Goal: Information Seeking & Learning: Understand process/instructions

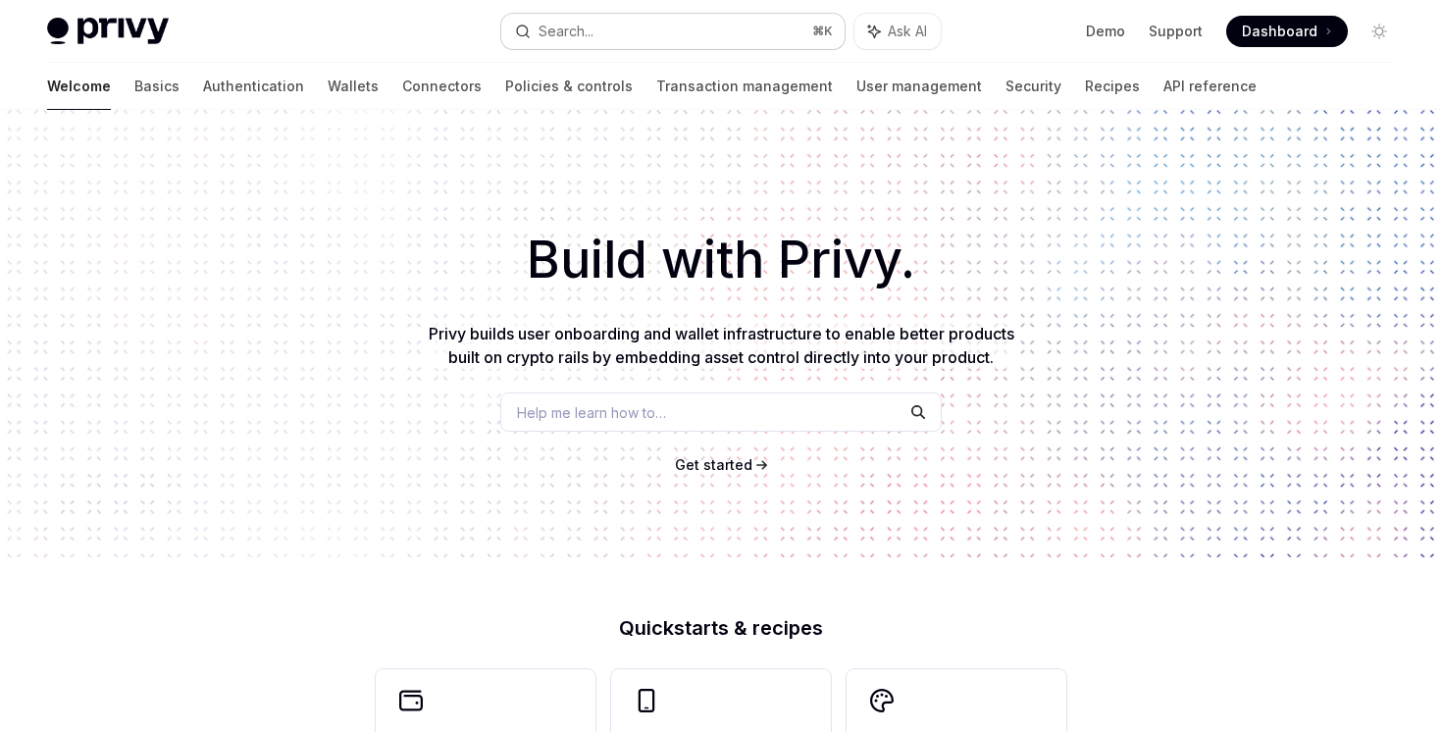
click at [609, 36] on button "Search... ⌘ K" at bounding box center [672, 31] width 342 height 35
type textarea "*"
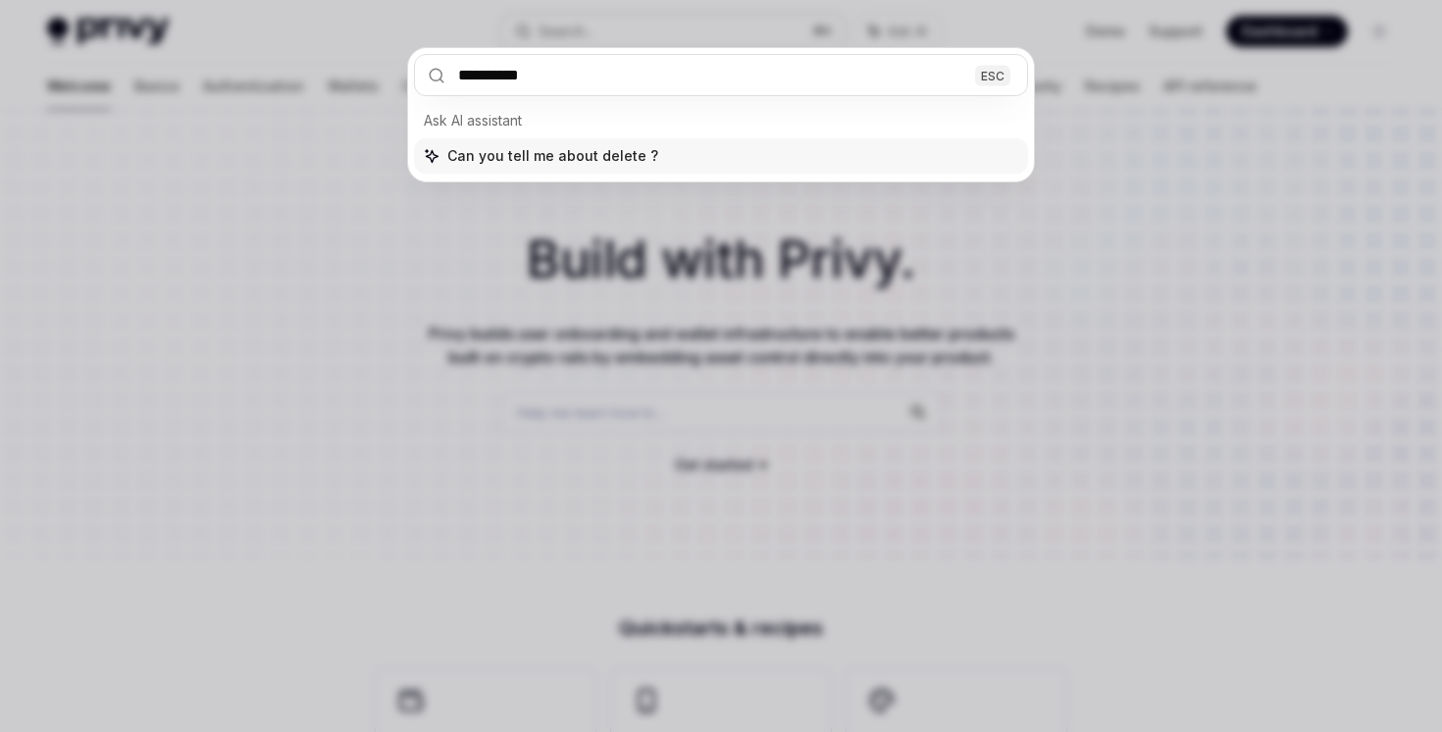
type input "**********"
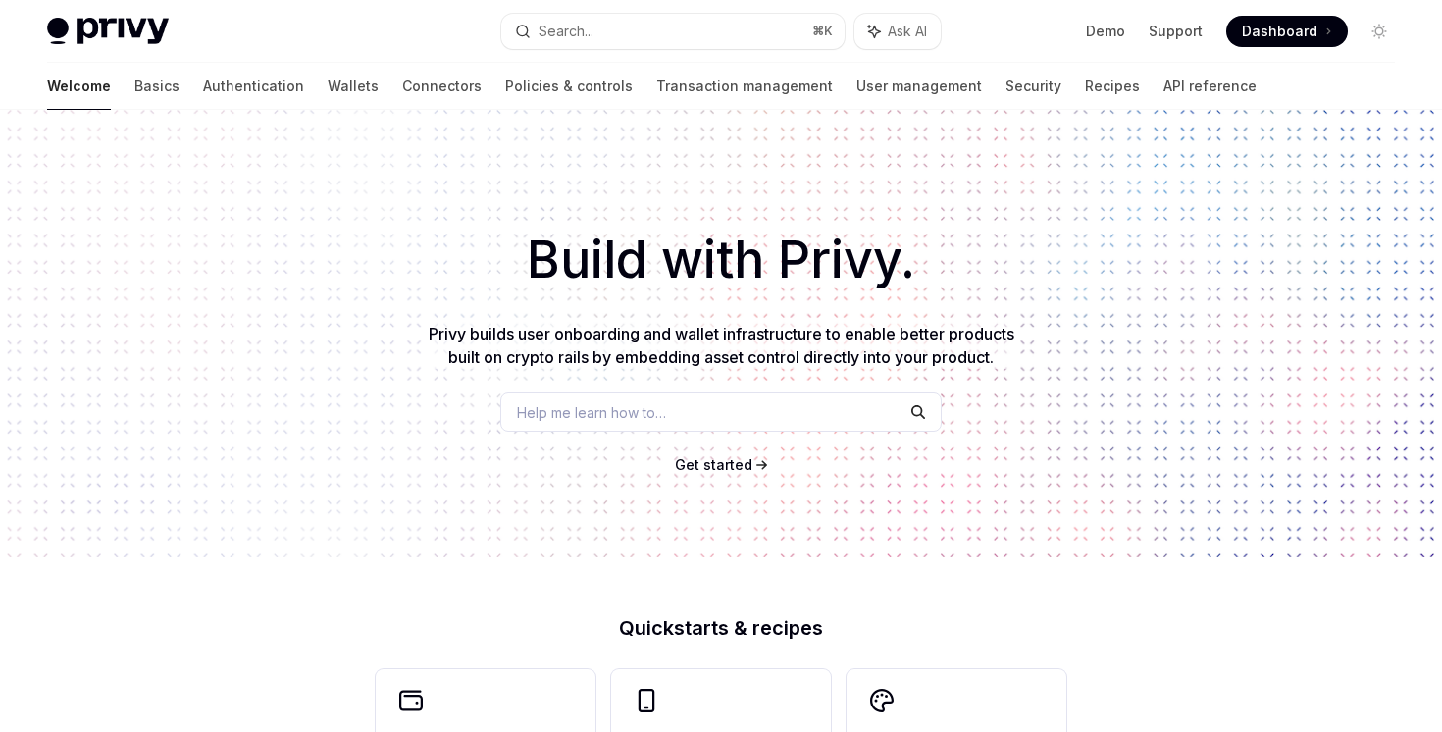
type textarea "*"
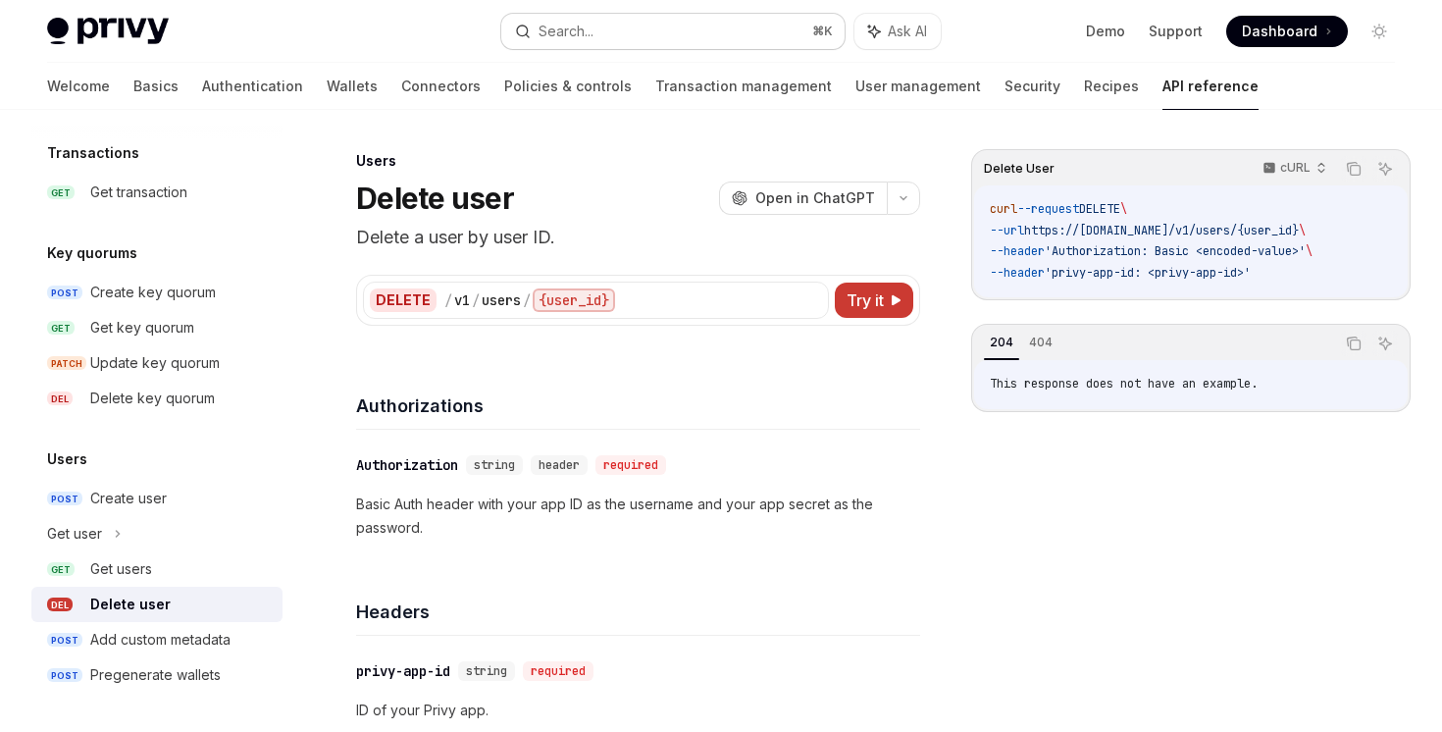
click at [604, 37] on button "Search... ⌘ K" at bounding box center [672, 31] width 342 height 35
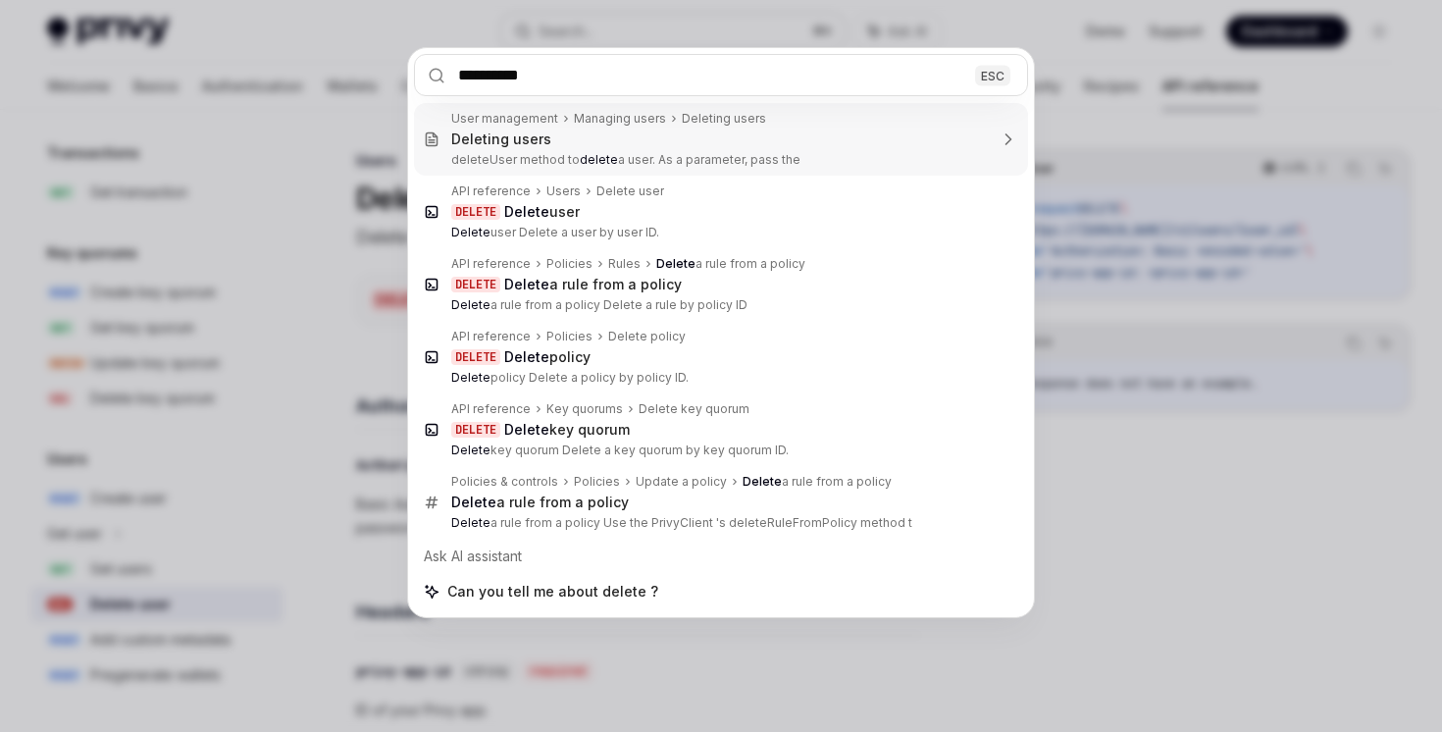
type input "**********"
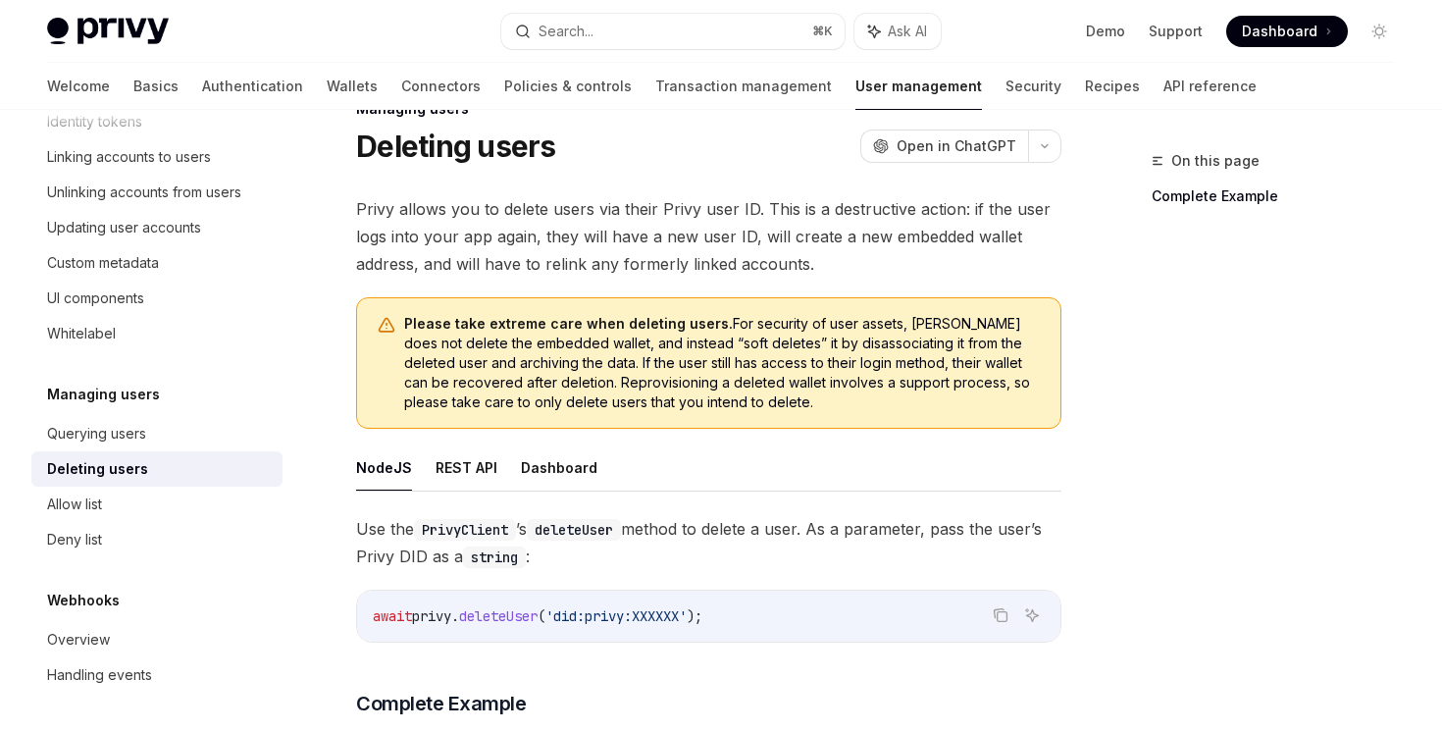
scroll to position [16, 0]
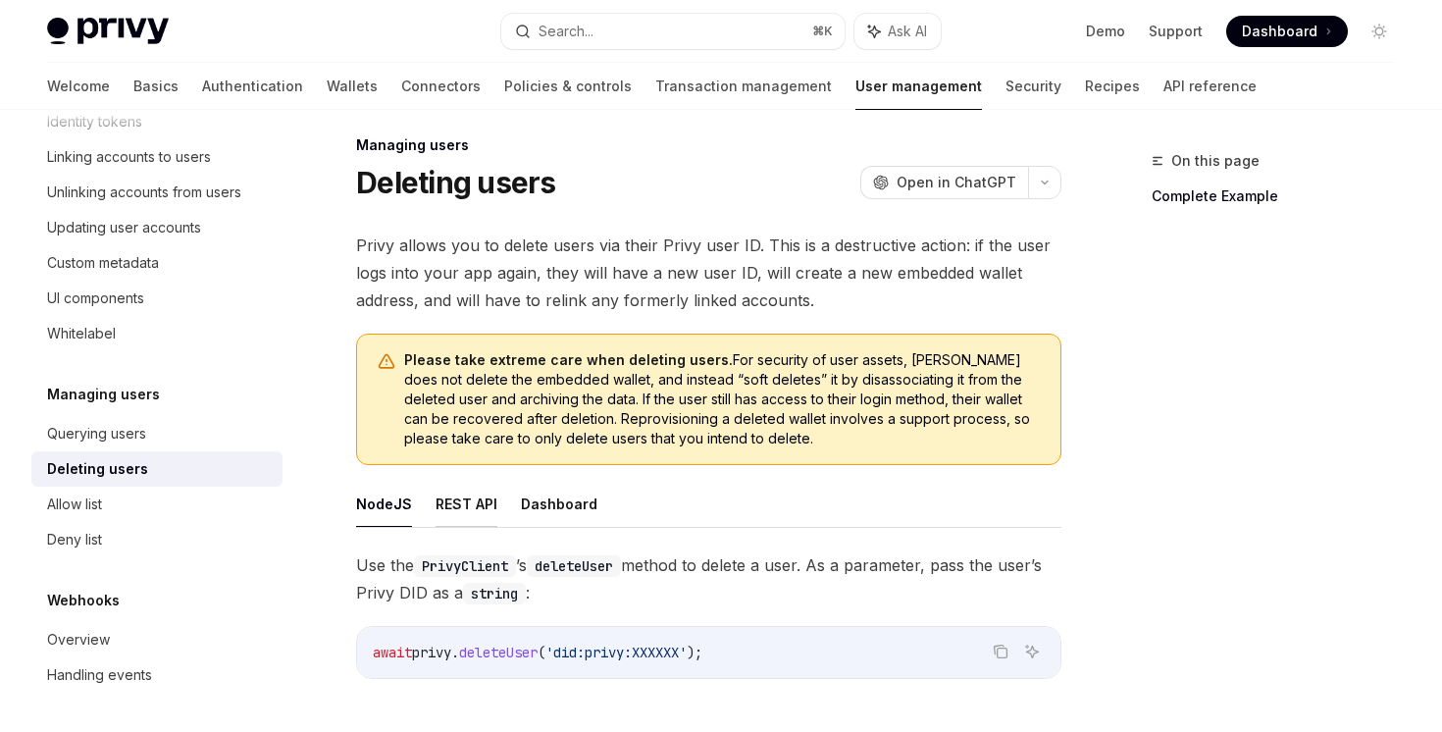
click at [460, 505] on button "REST API" at bounding box center [466, 504] width 62 height 46
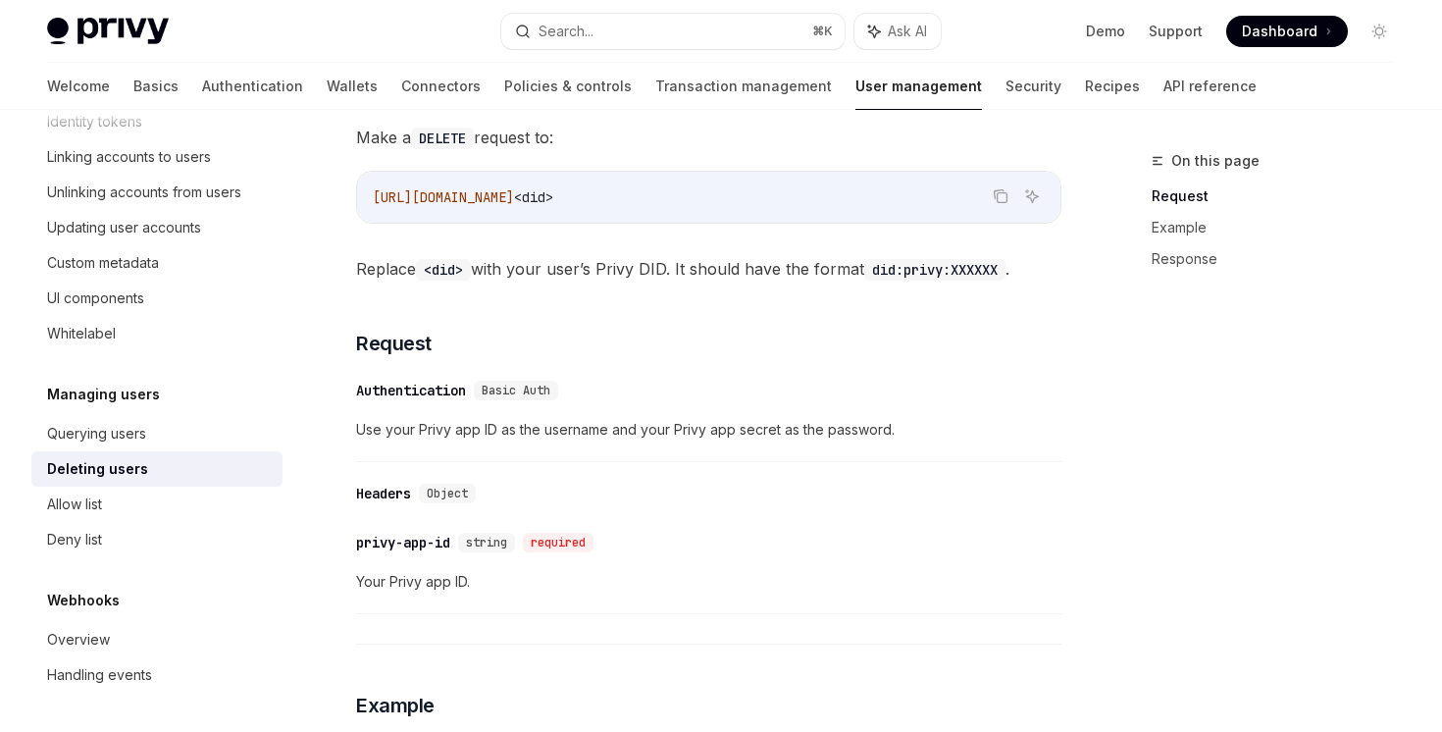
scroll to position [338, 0]
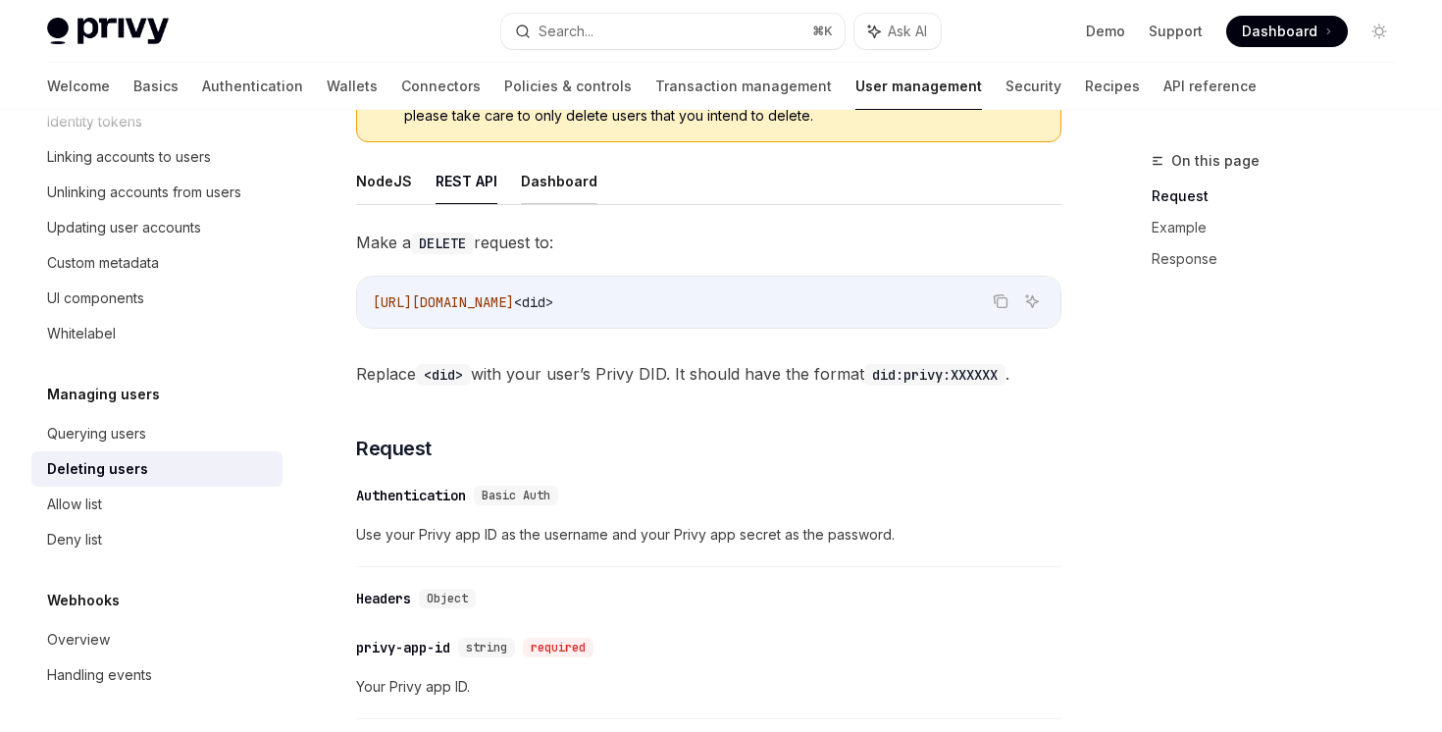
click at [538, 199] on button "Dashboard" at bounding box center [559, 181] width 77 height 46
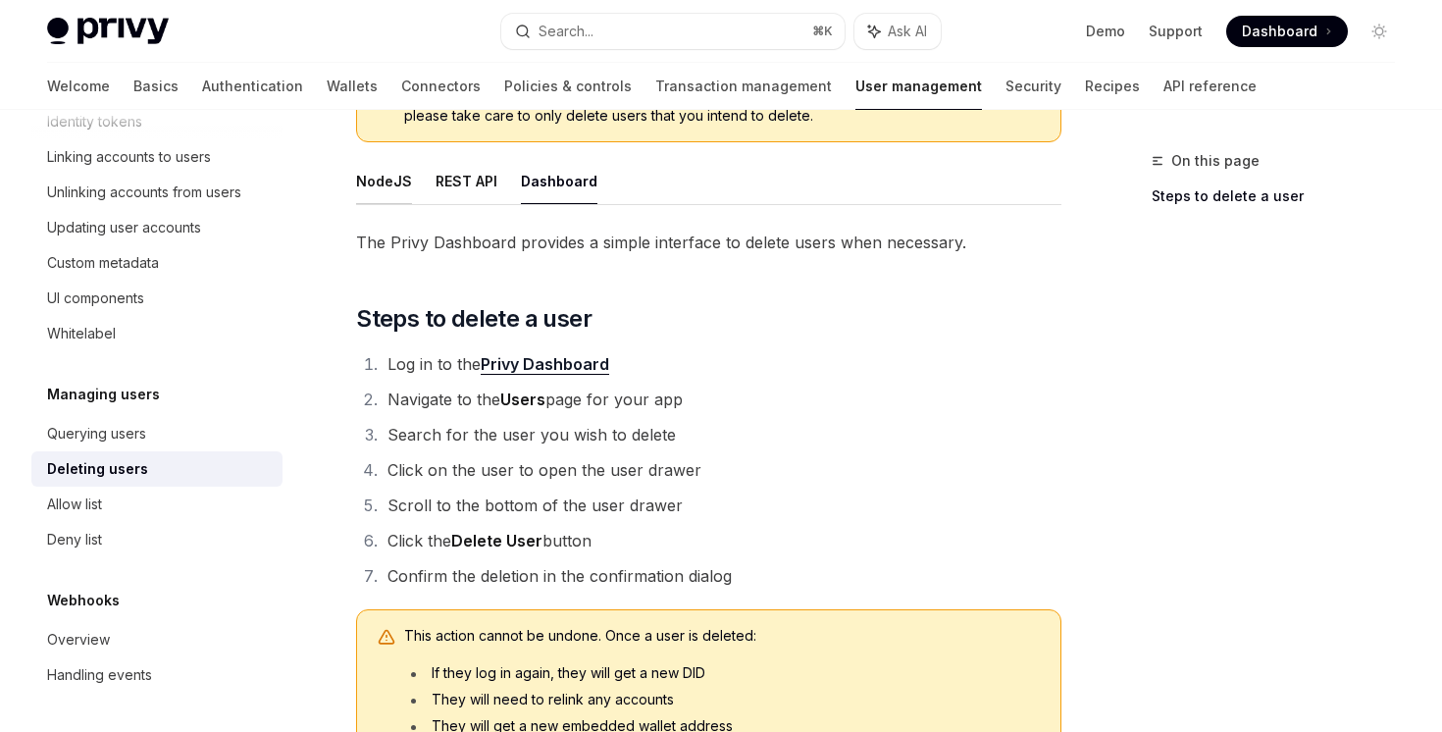
click at [380, 179] on button "NodeJS" at bounding box center [384, 181] width 56 height 46
type textarea "*"
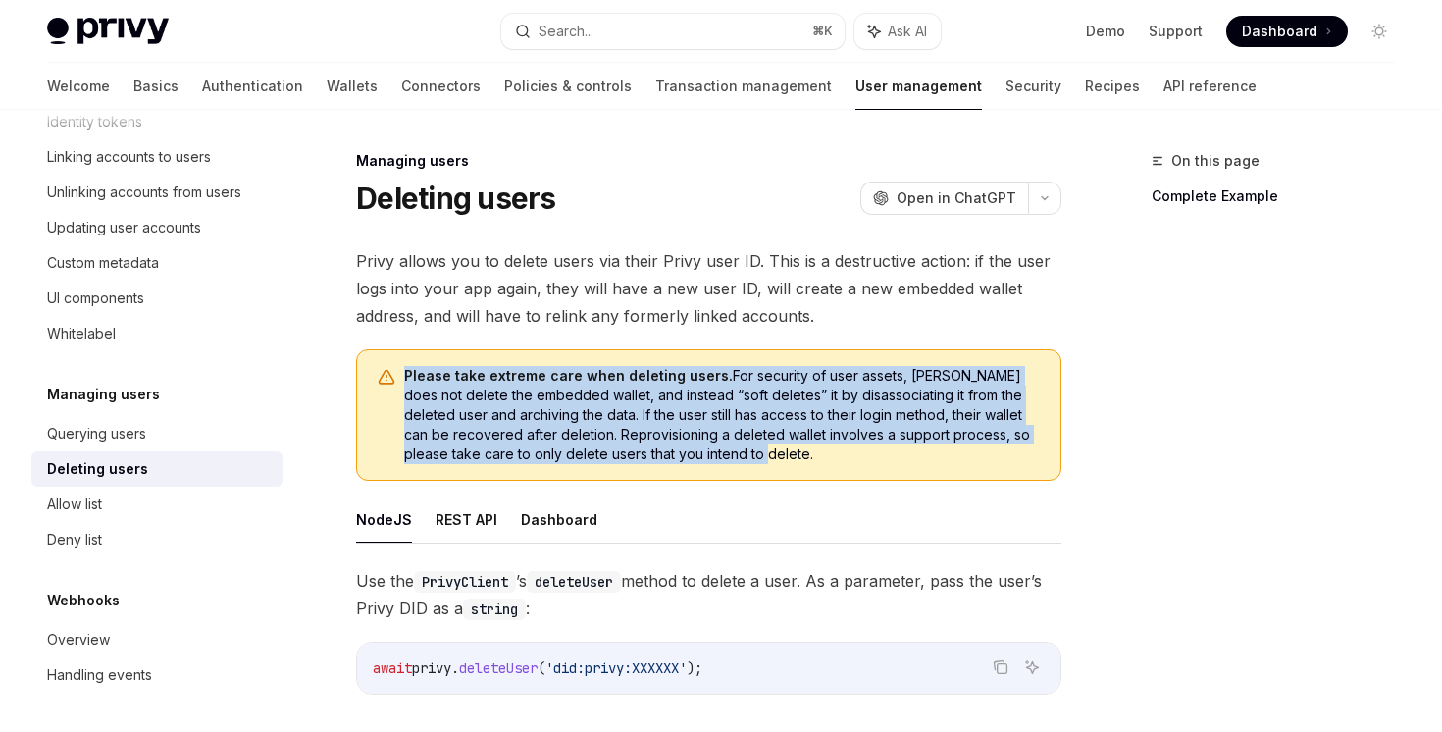
drag, startPoint x: 401, startPoint y: 373, endPoint x: 741, endPoint y: 451, distance: 349.3
click at [741, 451] on div "Please take extreme care when deleting users. For security of user assets, Priv…" at bounding box center [708, 414] width 705 height 131
copy span "Please take extreme care when deleting users. For security of user assets, Priv…"
